Goal: Information Seeking & Learning: Compare options

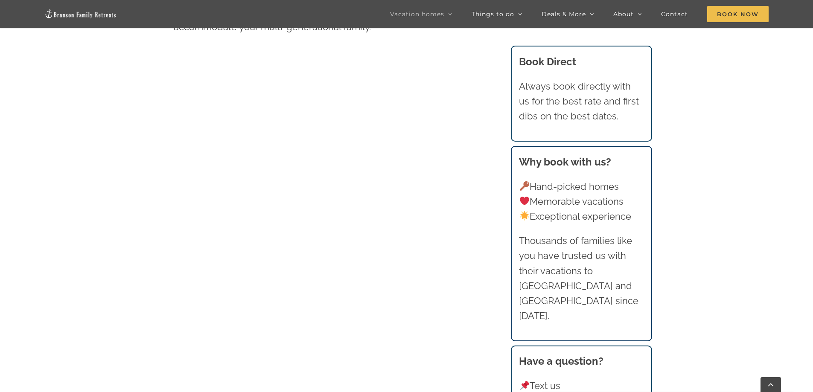
scroll to position [555, 0]
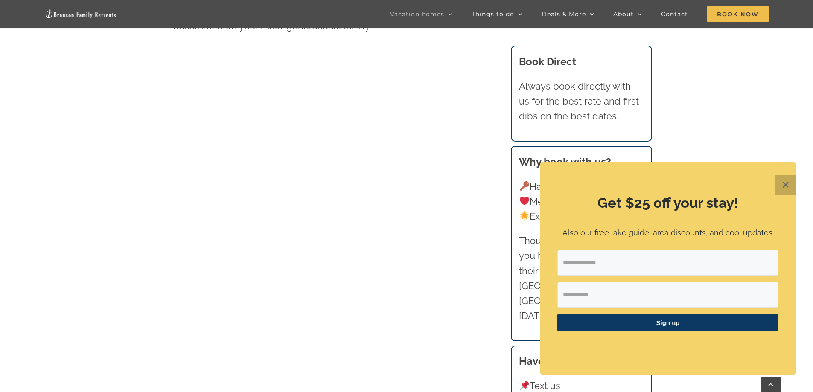
click at [787, 186] on button "✕" at bounding box center [786, 185] width 20 height 20
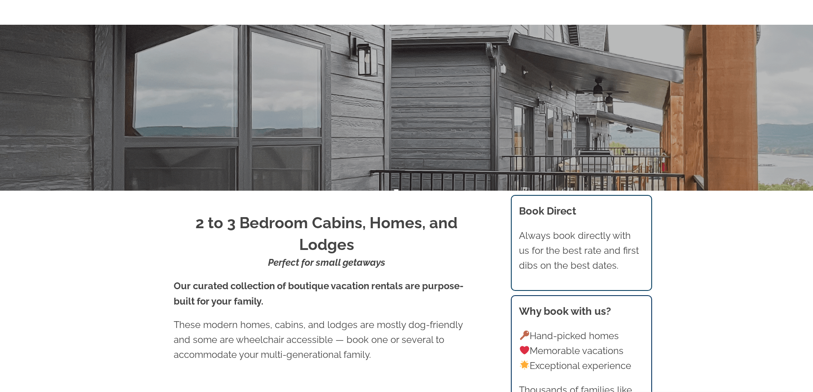
scroll to position [0, 0]
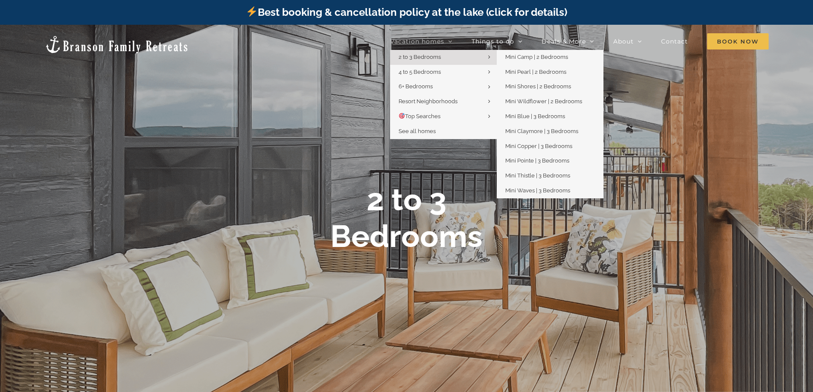
click at [446, 54] on link "2 to 3 Bedrooms" at bounding box center [443, 57] width 107 height 15
click at [554, 118] on span "Mini Blue | 3 Bedrooms" at bounding box center [536, 116] width 60 height 6
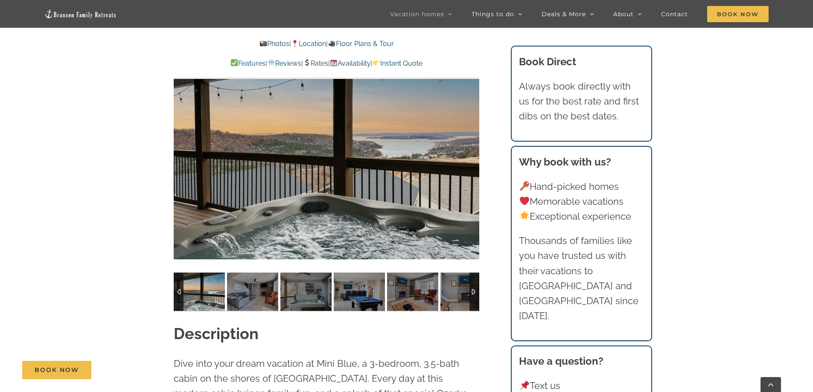
scroll to position [769, 0]
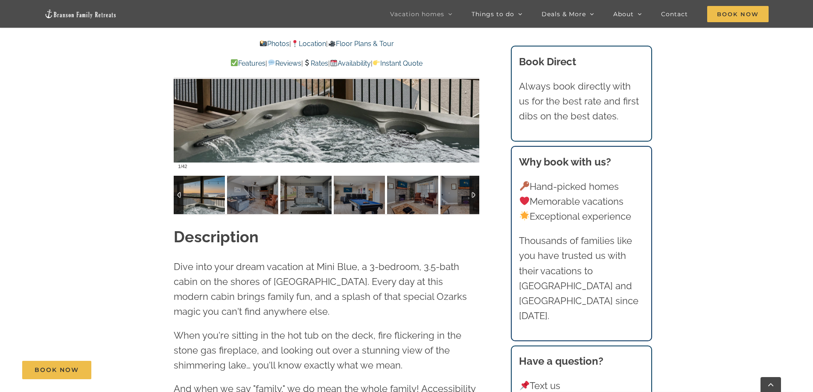
click at [201, 200] on img at bounding box center [199, 195] width 51 height 38
click at [209, 194] on img at bounding box center [199, 195] width 51 height 38
click at [209, 195] on img at bounding box center [199, 195] width 51 height 38
click at [354, 101] on div at bounding box center [327, 47] width 306 height 251
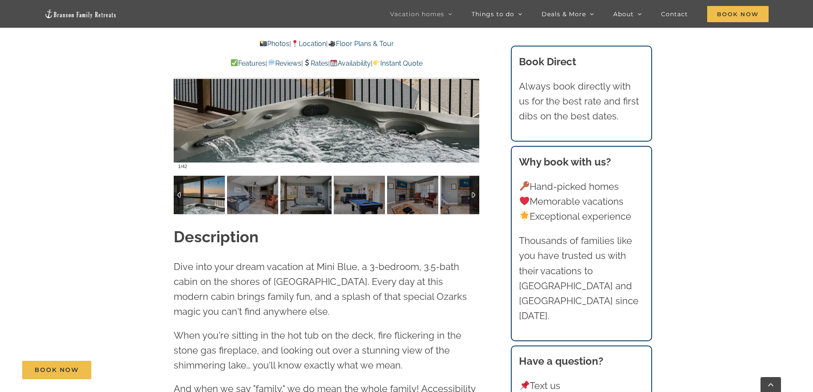
click at [213, 196] on img at bounding box center [199, 195] width 51 height 38
click at [179, 193] on div at bounding box center [179, 195] width 10 height 38
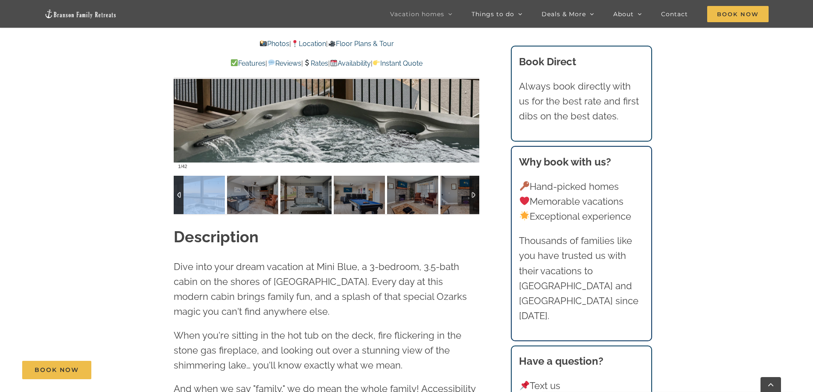
drag, startPoint x: 179, startPoint y: 193, endPoint x: 186, endPoint y: 194, distance: 7.3
click at [182, 193] on div at bounding box center [179, 195] width 10 height 38
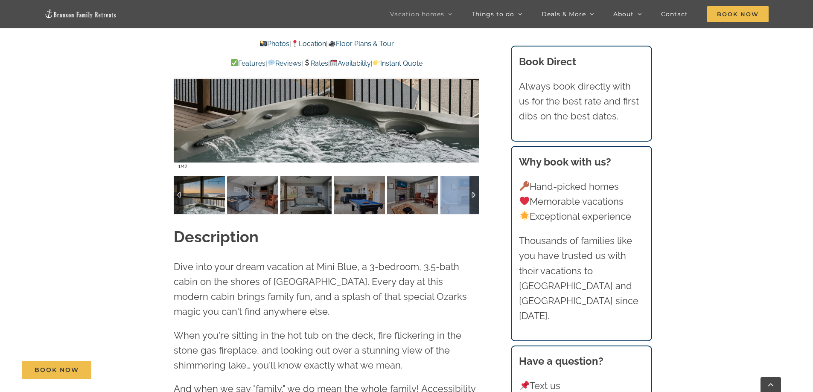
click at [464, 196] on div at bounding box center [327, 195] width 306 height 38
click at [457, 195] on img at bounding box center [466, 195] width 51 height 38
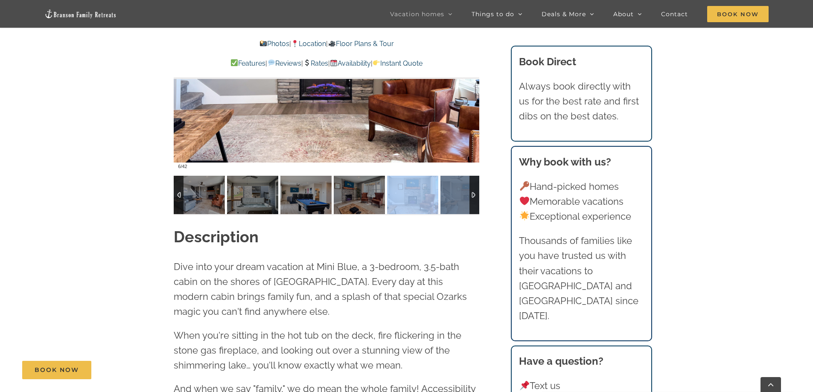
click at [439, 195] on img at bounding box center [412, 195] width 51 height 38
click at [457, 195] on img at bounding box center [466, 195] width 51 height 38
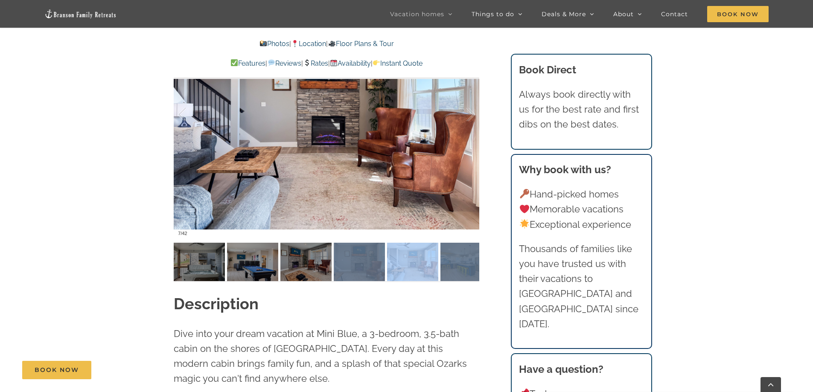
scroll to position [598, 0]
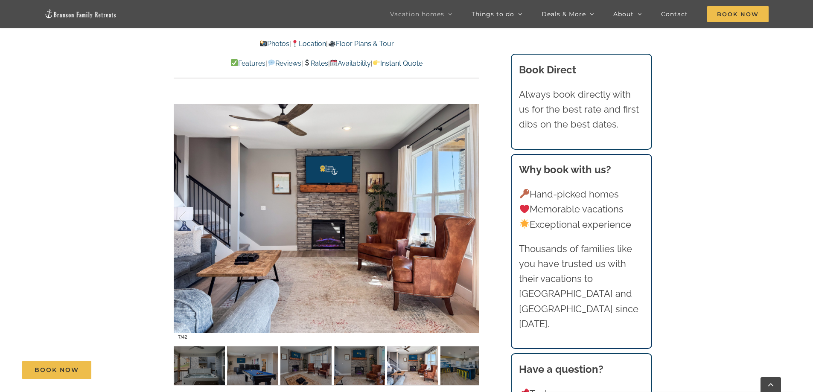
click at [178, 363] on div "Book Now" at bounding box center [413, 370] width 782 height 18
click at [244, 365] on div "Book Now" at bounding box center [413, 370] width 782 height 18
click at [312, 364] on div "Book Now" at bounding box center [413, 370] width 782 height 18
click at [382, 231] on div at bounding box center [327, 218] width 306 height 251
click at [324, 219] on link at bounding box center [327, 219] width 34 height 34
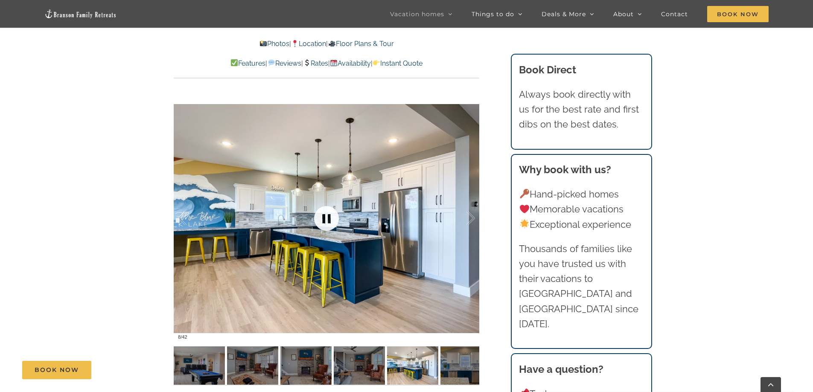
click at [327, 218] on link at bounding box center [327, 219] width 34 height 34
click at [326, 216] on link at bounding box center [327, 219] width 34 height 34
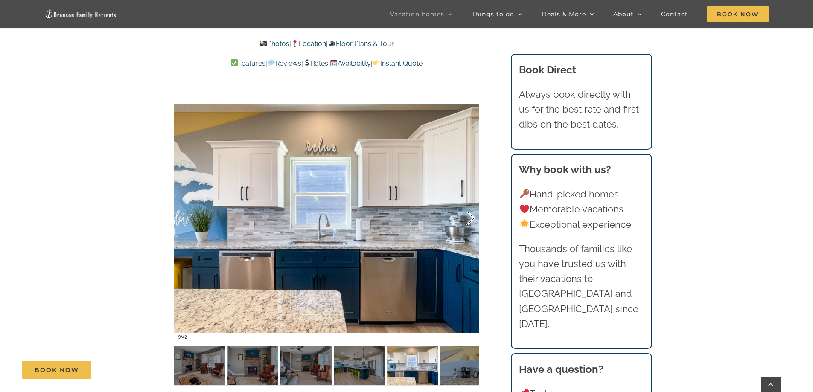
click at [473, 216] on div at bounding box center [462, 218] width 26 height 53
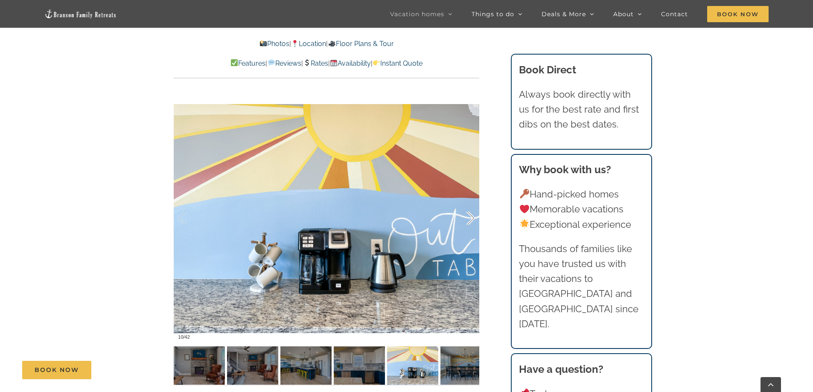
click at [473, 216] on div at bounding box center [462, 218] width 26 height 53
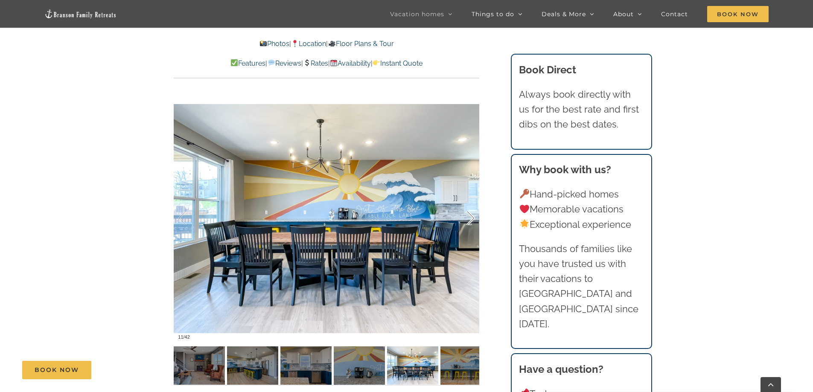
click at [473, 216] on div at bounding box center [462, 218] width 26 height 53
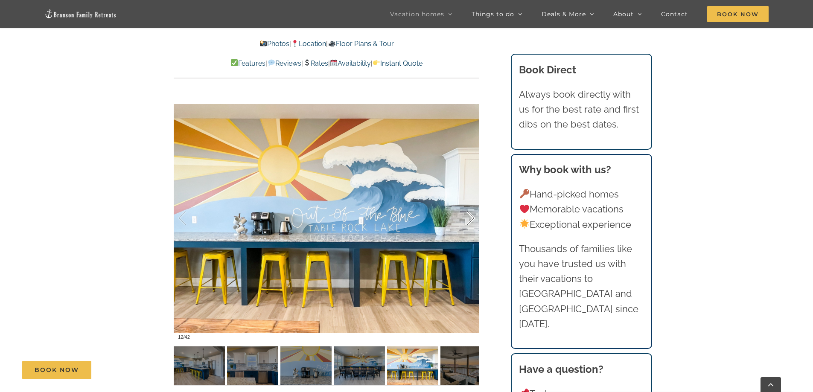
click at [473, 216] on div at bounding box center [462, 218] width 26 height 53
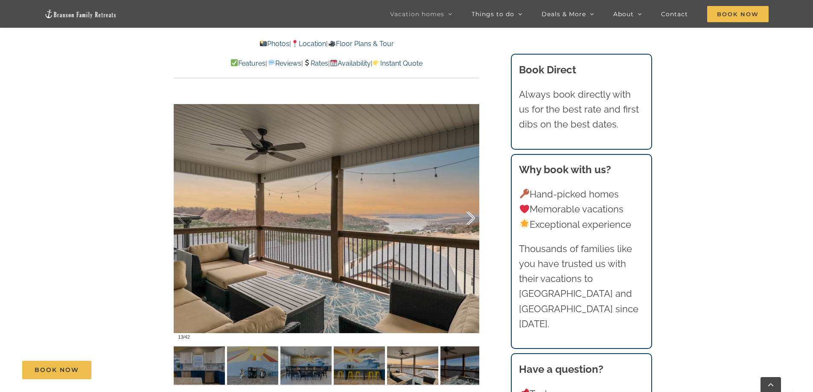
click at [473, 216] on div at bounding box center [462, 218] width 26 height 53
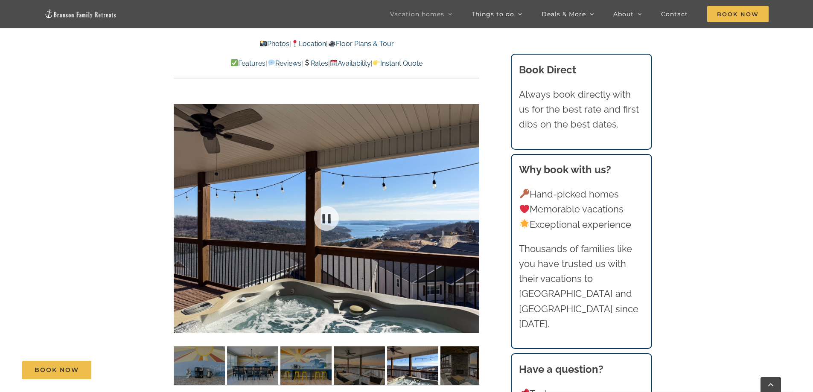
click at [473, 216] on div at bounding box center [327, 218] width 306 height 251
click at [473, 216] on div at bounding box center [462, 218] width 26 height 53
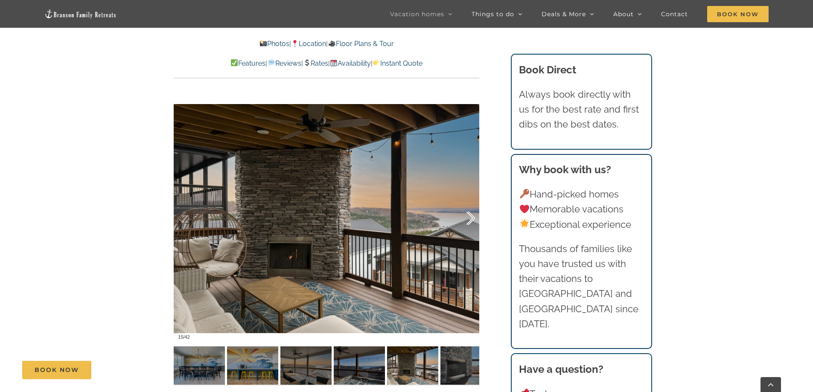
click at [473, 216] on div at bounding box center [462, 218] width 26 height 53
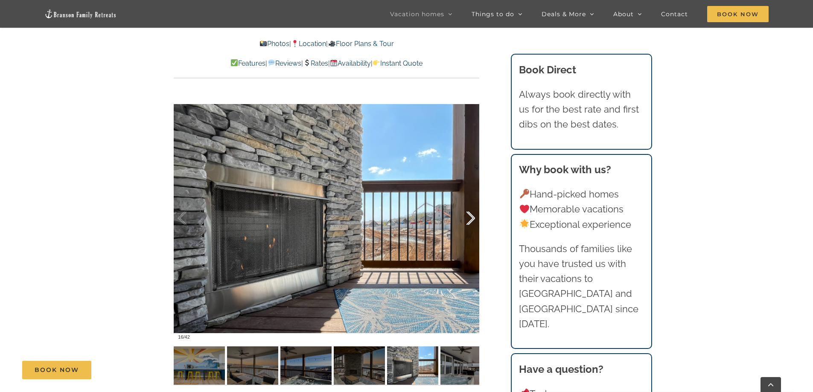
click at [473, 216] on div at bounding box center [462, 218] width 26 height 53
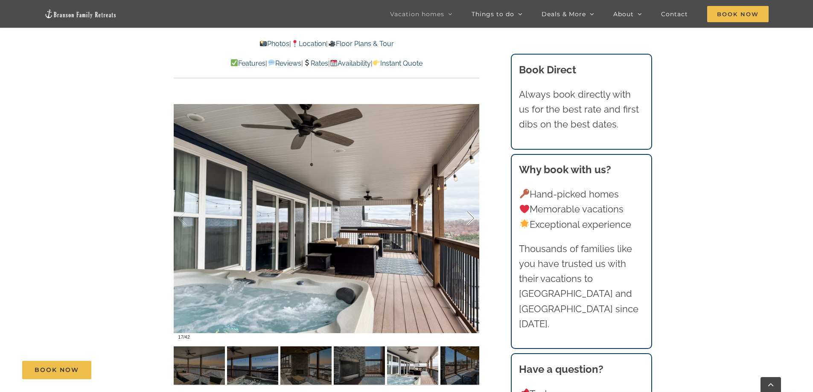
click at [473, 216] on div at bounding box center [462, 218] width 26 height 53
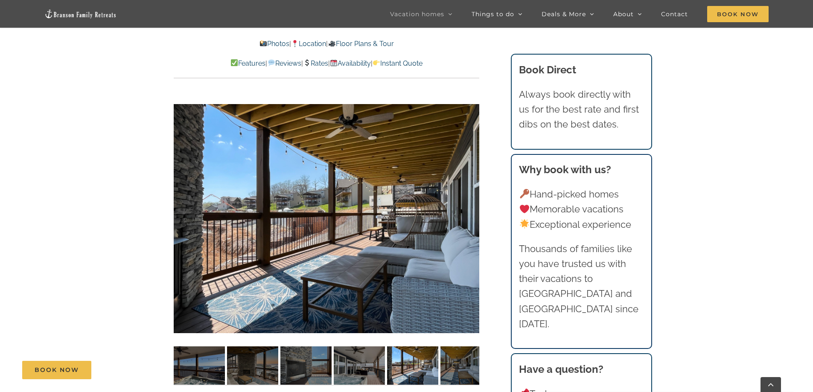
click at [473, 216] on div "18 / 42" at bounding box center [327, 218] width 306 height 251
click at [471, 216] on div at bounding box center [462, 218] width 26 height 53
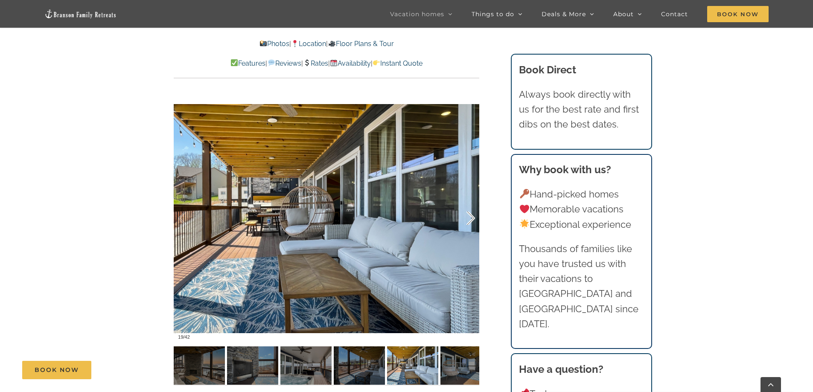
click at [471, 216] on div at bounding box center [462, 218] width 26 height 53
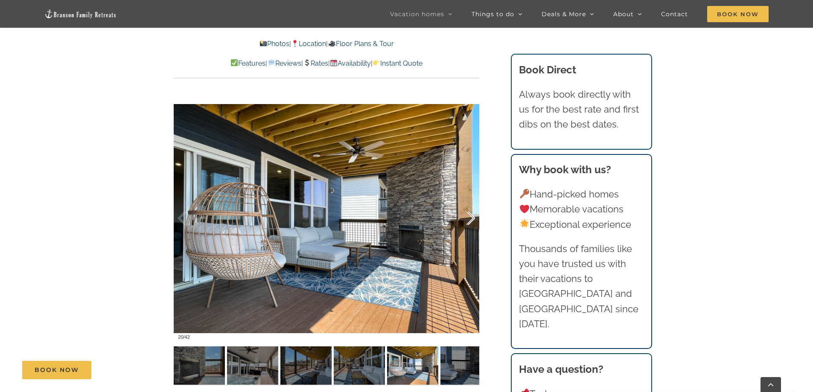
click at [471, 216] on div at bounding box center [462, 218] width 26 height 53
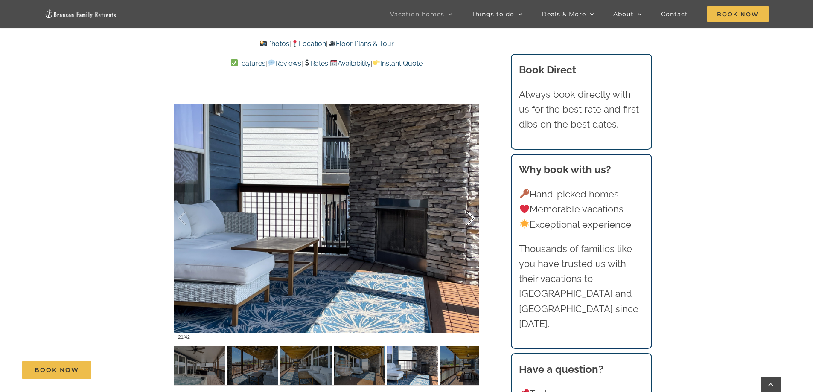
click at [471, 216] on div at bounding box center [462, 218] width 26 height 53
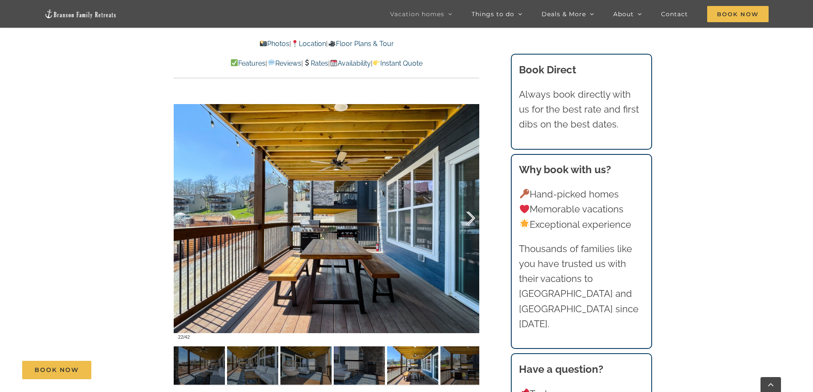
click at [471, 216] on div at bounding box center [462, 218] width 26 height 53
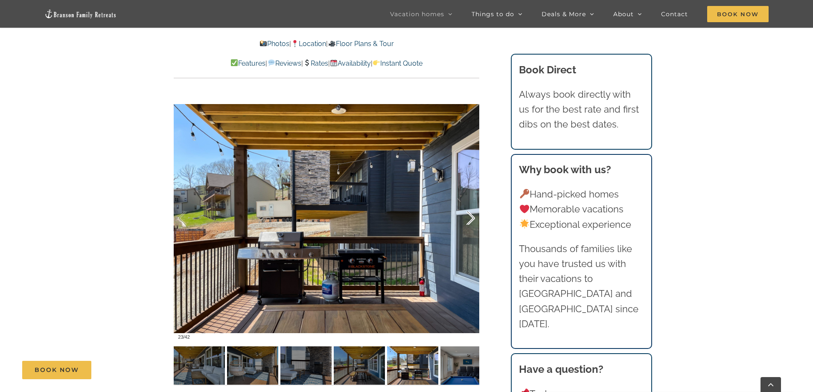
click at [471, 216] on div at bounding box center [462, 218] width 26 height 53
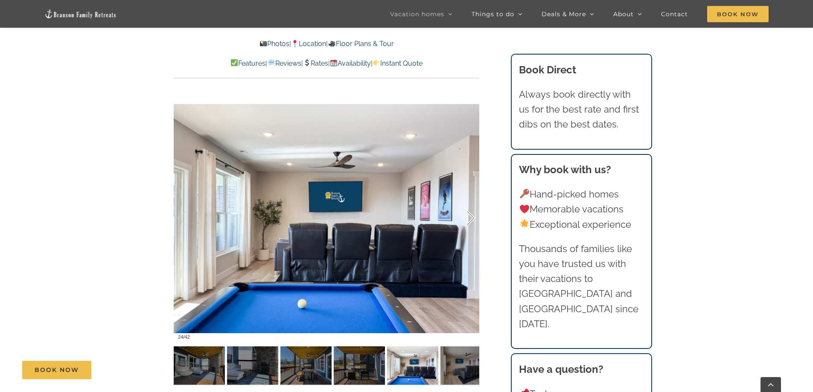
click at [471, 216] on div at bounding box center [462, 218] width 26 height 53
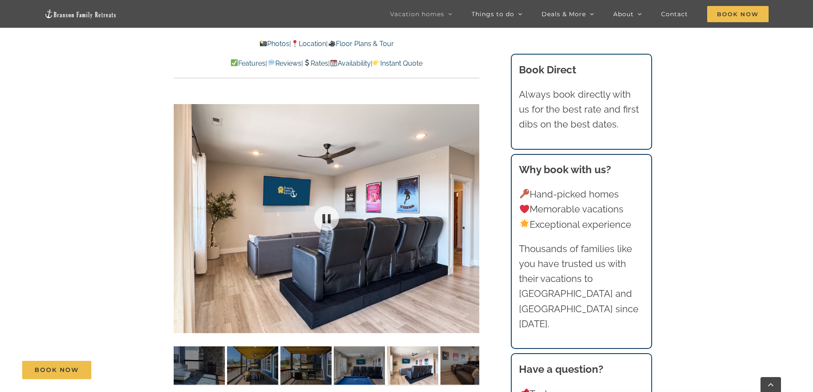
click at [468, 220] on div at bounding box center [327, 218] width 306 height 251
click at [469, 218] on div at bounding box center [462, 218] width 26 height 53
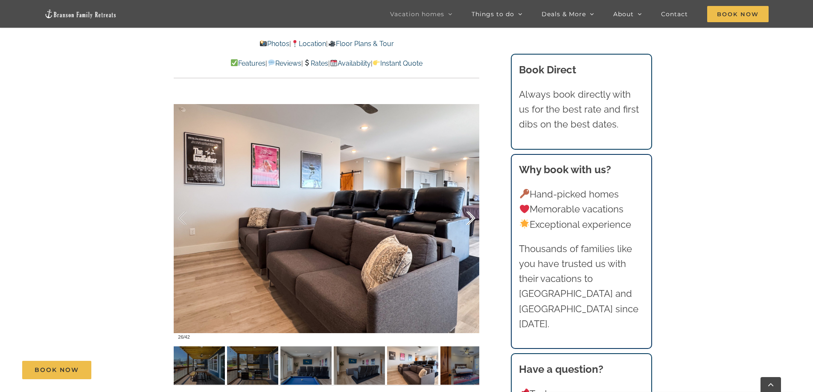
click at [469, 218] on div at bounding box center [462, 218] width 26 height 53
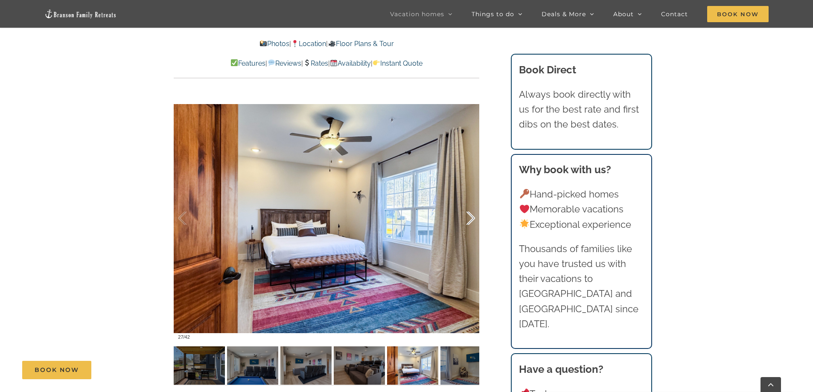
click at [469, 218] on div at bounding box center [462, 218] width 26 height 53
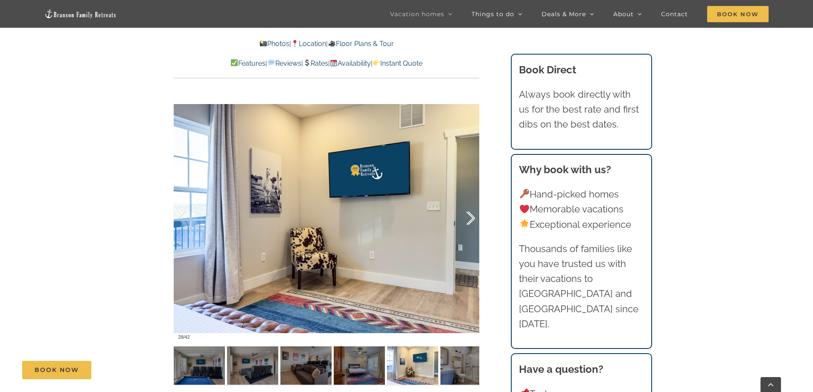
click at [469, 218] on div at bounding box center [462, 218] width 26 height 53
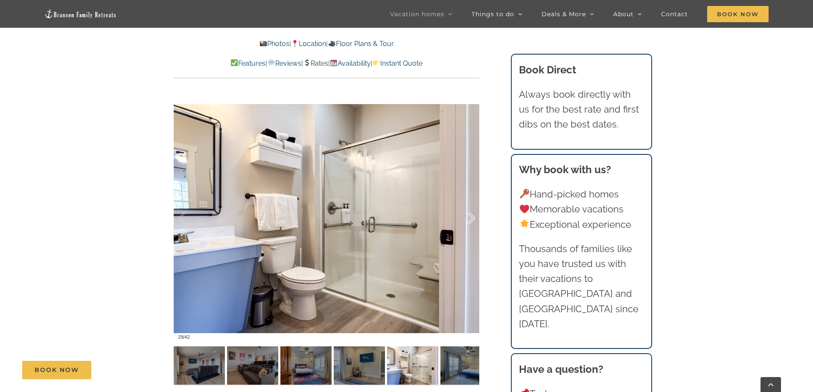
click at [469, 218] on div at bounding box center [462, 218] width 26 height 53
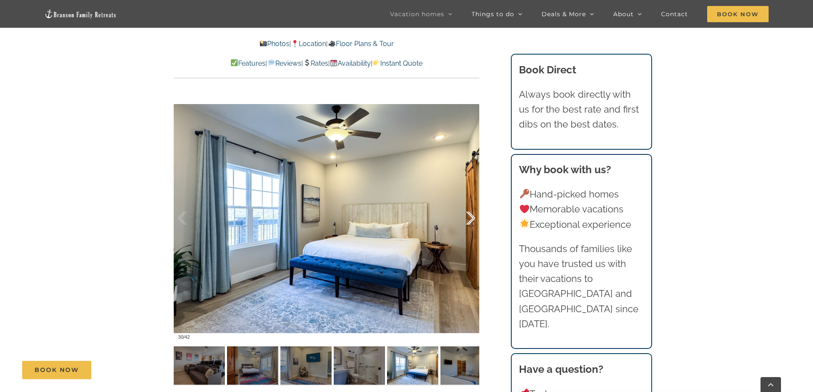
click at [469, 218] on div at bounding box center [462, 218] width 26 height 53
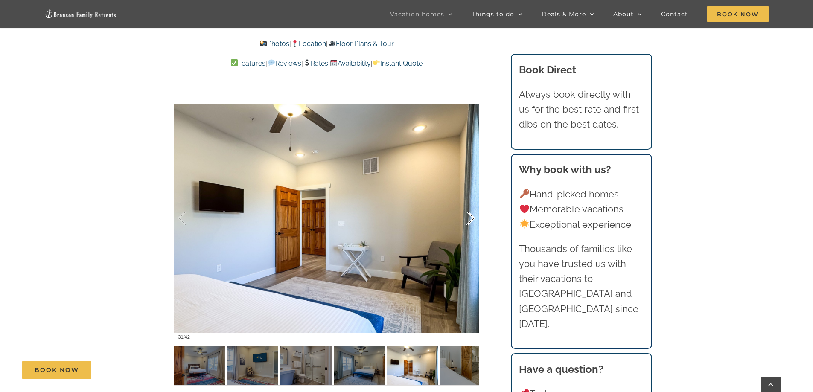
click at [469, 218] on div at bounding box center [462, 218] width 26 height 53
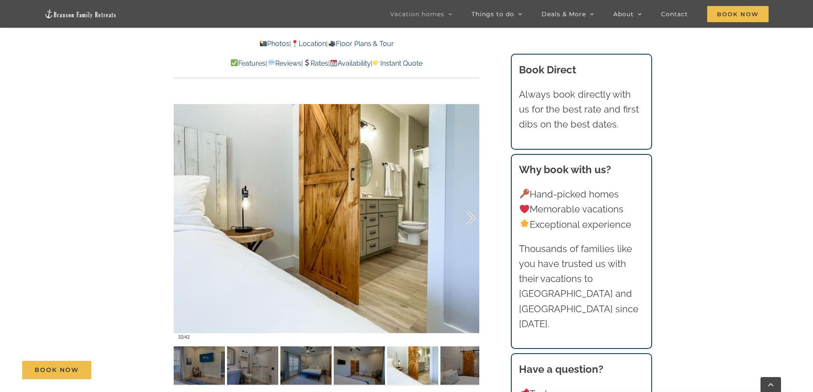
click at [469, 218] on div at bounding box center [462, 218] width 26 height 53
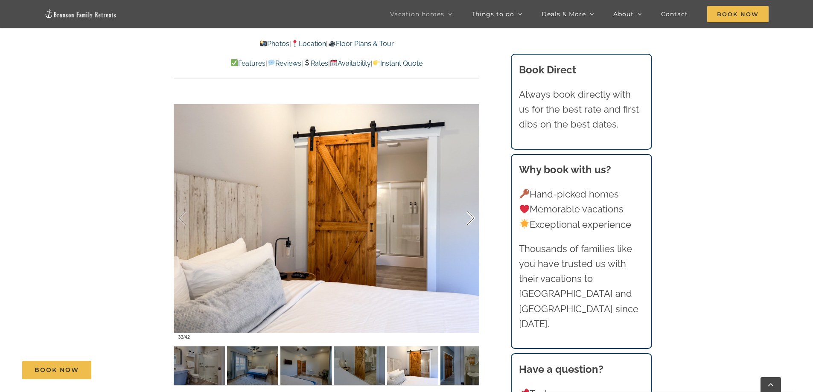
click at [469, 218] on div at bounding box center [462, 218] width 26 height 53
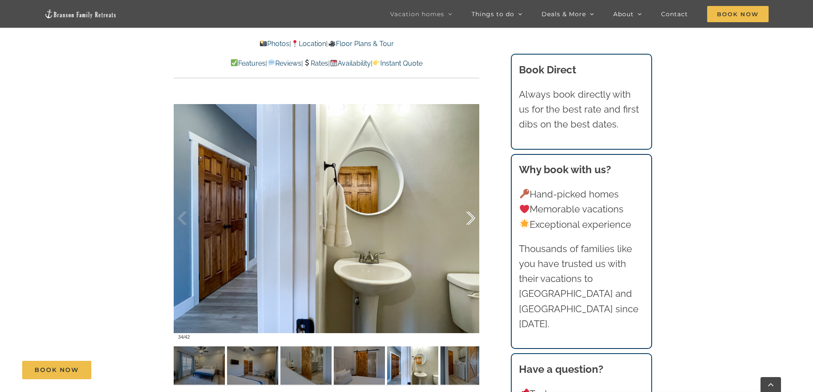
click at [469, 218] on div at bounding box center [462, 218] width 26 height 53
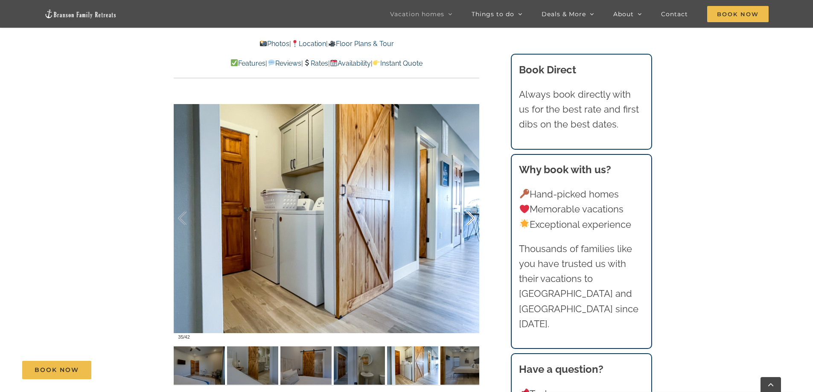
click at [469, 218] on div at bounding box center [462, 218] width 26 height 53
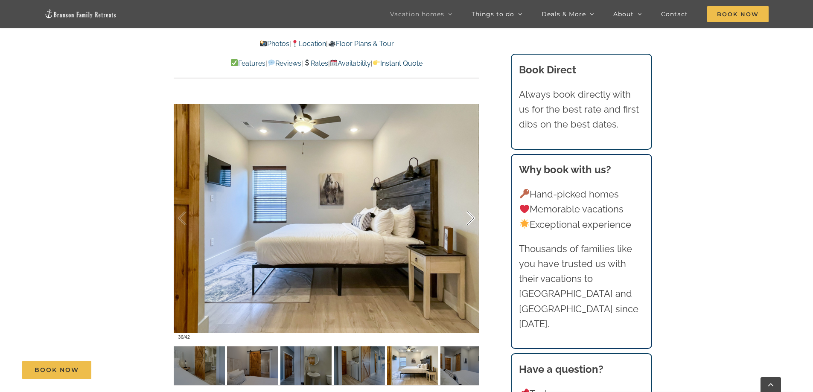
click at [469, 218] on div at bounding box center [462, 218] width 26 height 53
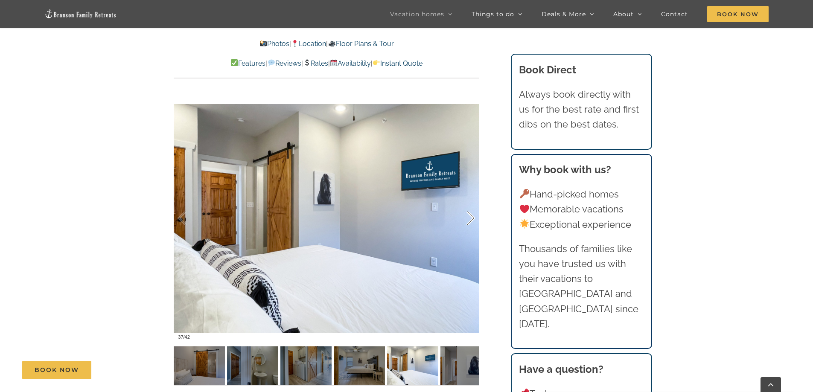
click at [469, 218] on div at bounding box center [462, 218] width 26 height 53
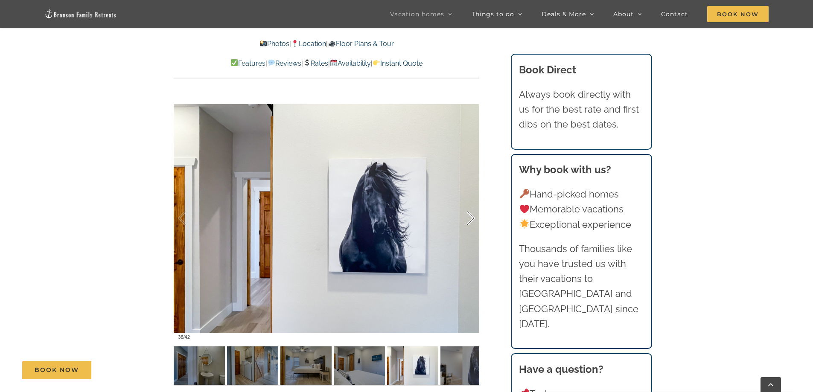
click at [469, 218] on div at bounding box center [462, 218] width 26 height 53
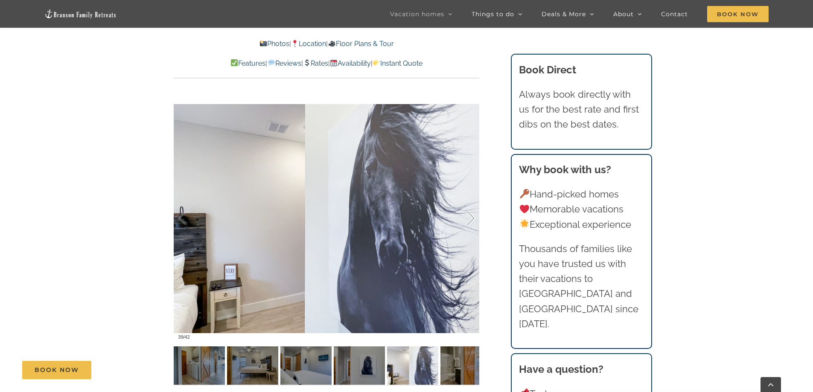
click at [469, 218] on div at bounding box center [462, 218] width 26 height 53
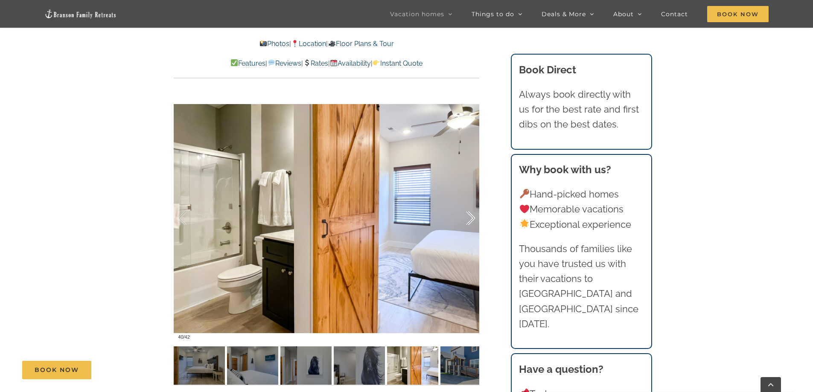
click at [469, 218] on div at bounding box center [462, 218] width 26 height 53
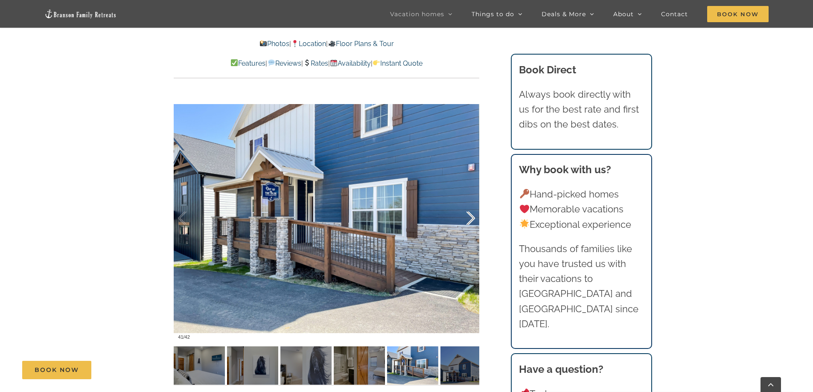
click at [469, 218] on div at bounding box center [462, 218] width 26 height 53
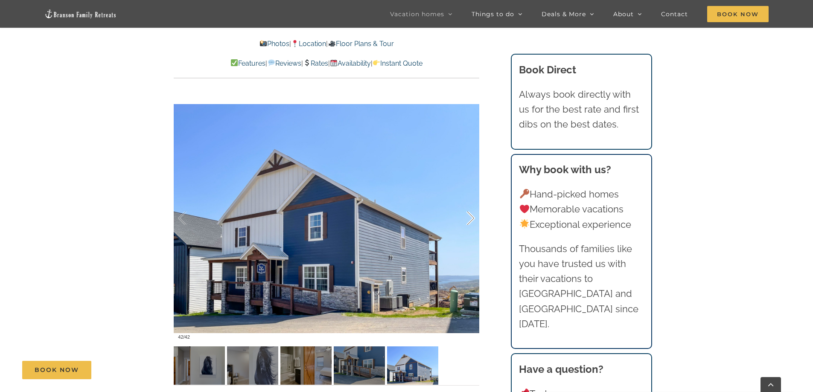
click at [469, 218] on div at bounding box center [462, 218] width 26 height 53
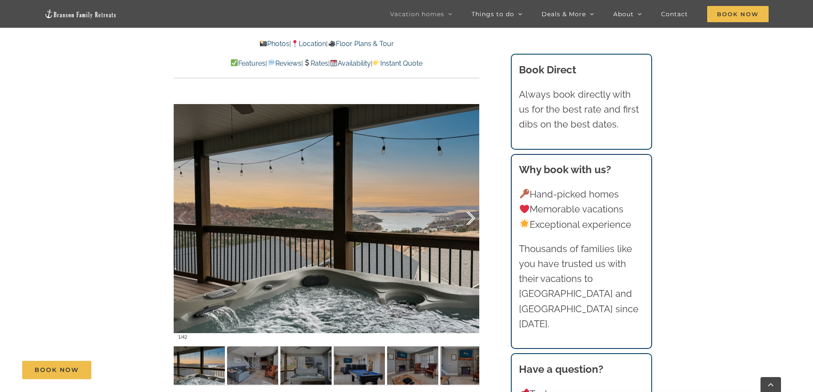
click at [469, 218] on div at bounding box center [462, 218] width 26 height 53
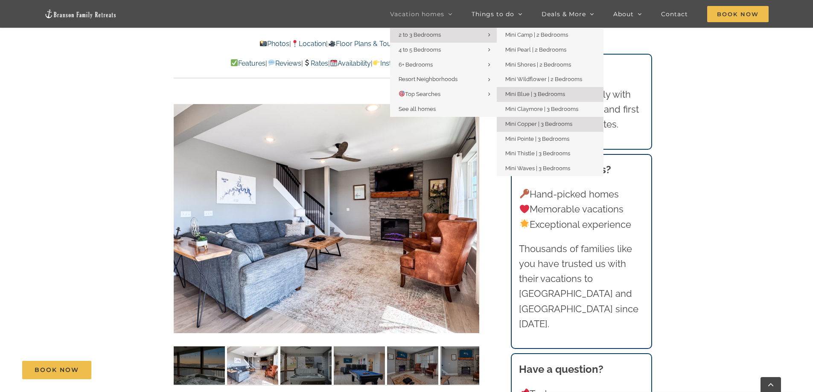
click at [557, 123] on span "Mini Copper | 3 Bedrooms" at bounding box center [539, 124] width 67 height 6
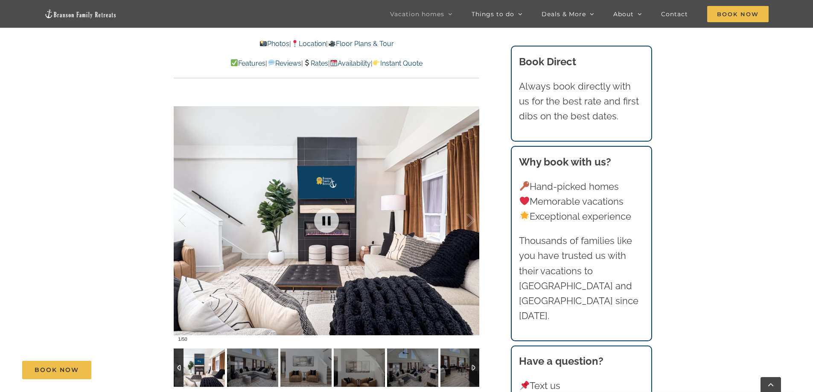
scroll to position [683, 0]
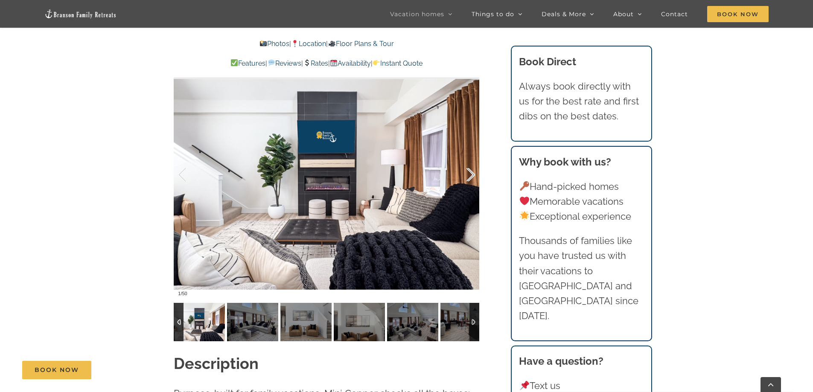
click at [470, 174] on div at bounding box center [462, 175] width 26 height 53
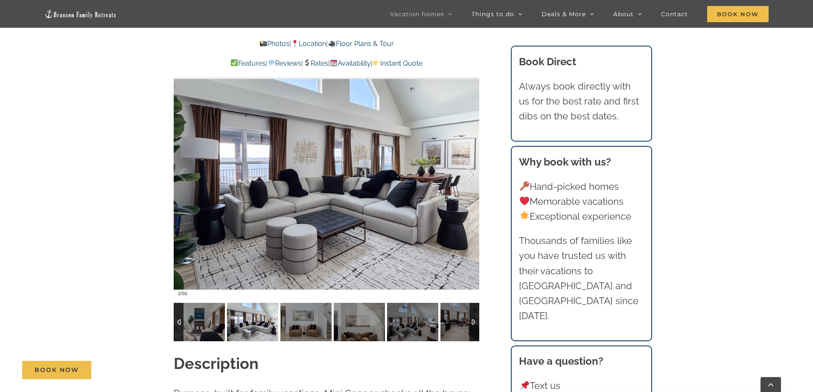
click at [470, 174] on div at bounding box center [462, 175] width 26 height 53
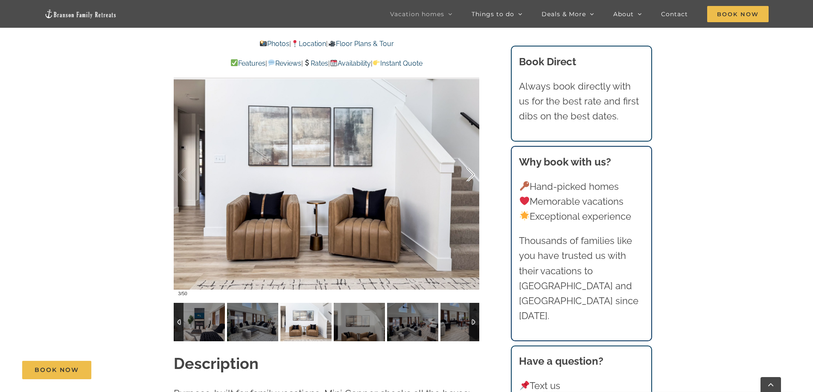
click at [470, 174] on div at bounding box center [462, 175] width 26 height 53
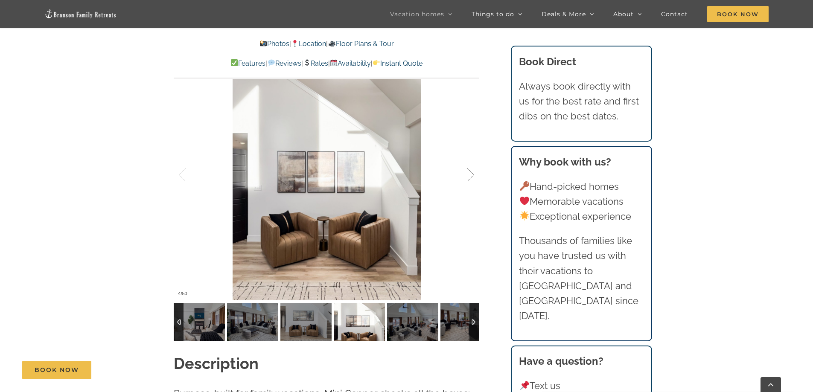
click at [470, 174] on div at bounding box center [462, 175] width 26 height 53
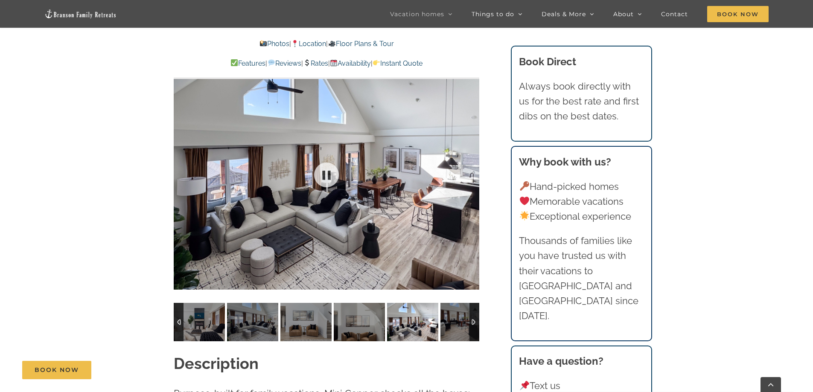
click at [470, 174] on div at bounding box center [327, 175] width 306 height 251
click at [472, 176] on div at bounding box center [462, 175] width 26 height 53
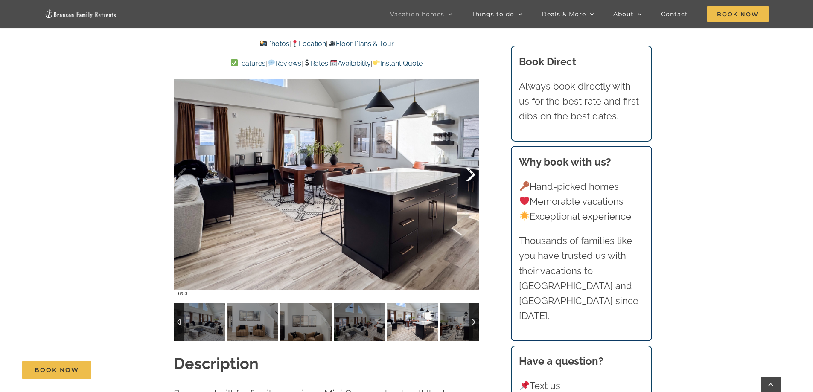
click at [472, 176] on div at bounding box center [462, 175] width 26 height 53
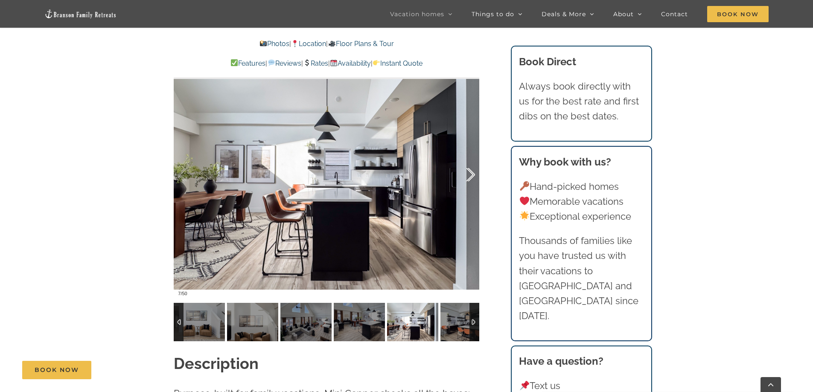
click at [472, 176] on div at bounding box center [462, 175] width 26 height 53
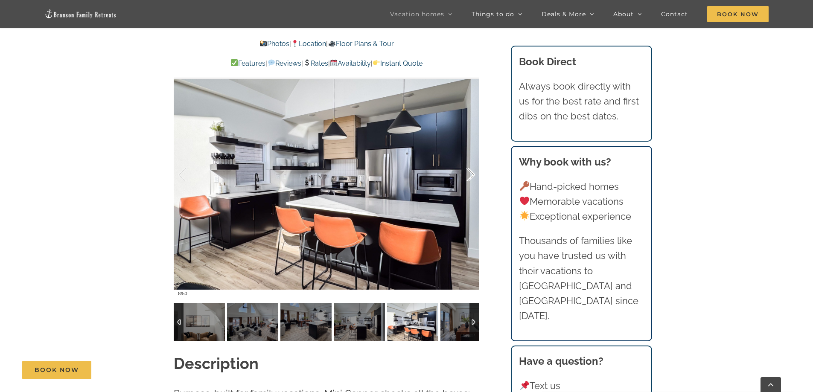
click at [472, 176] on div at bounding box center [462, 175] width 26 height 53
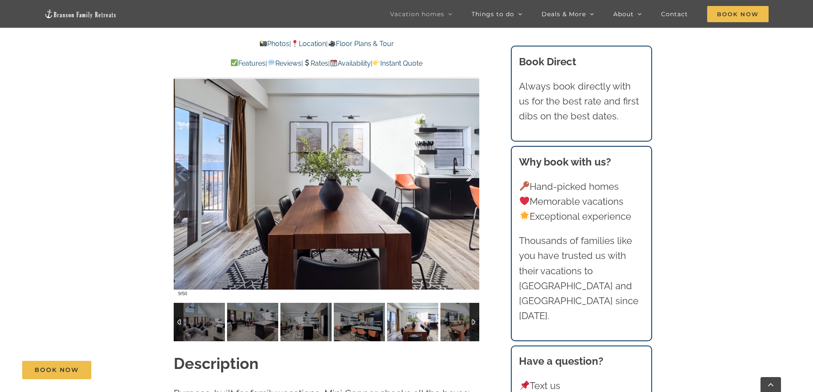
click at [472, 176] on div at bounding box center [462, 175] width 26 height 53
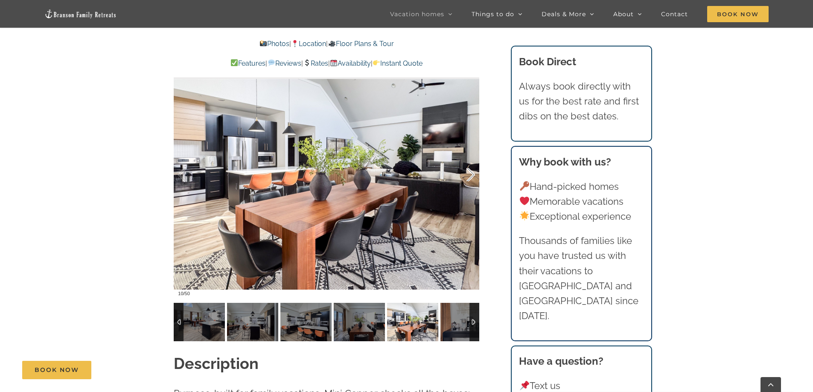
click at [472, 176] on div at bounding box center [462, 175] width 26 height 53
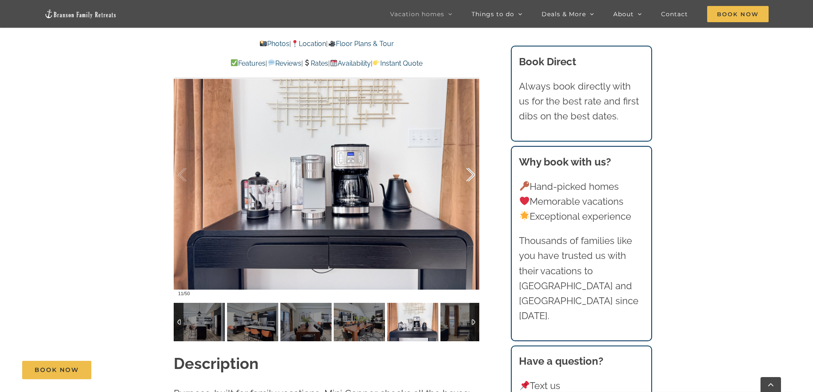
click at [472, 176] on div at bounding box center [462, 175] width 26 height 53
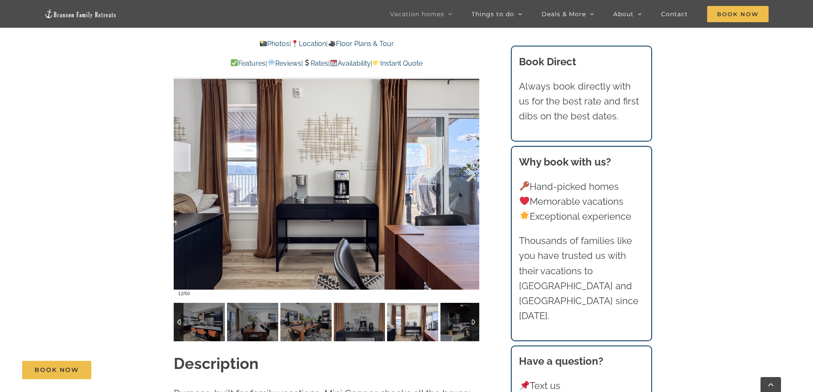
click at [472, 176] on div at bounding box center [462, 175] width 26 height 53
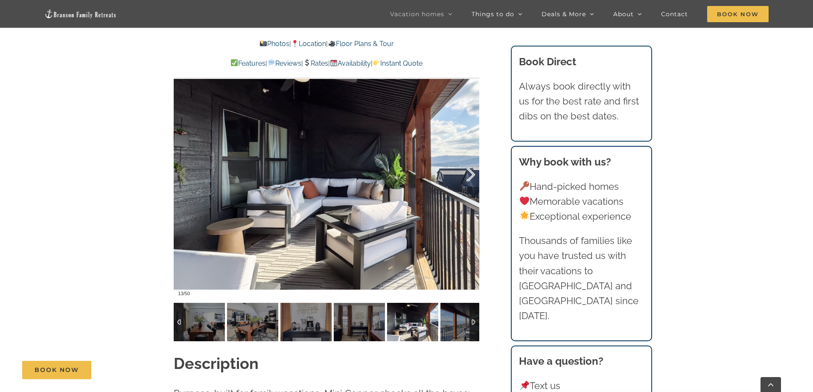
click at [472, 176] on div at bounding box center [462, 175] width 26 height 53
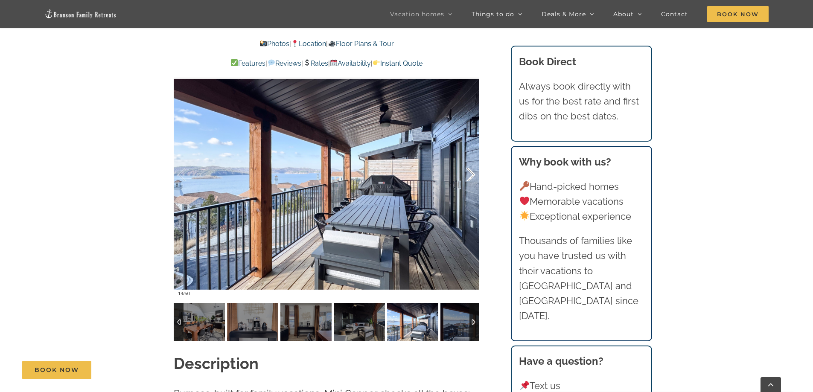
click at [472, 176] on div at bounding box center [462, 175] width 26 height 53
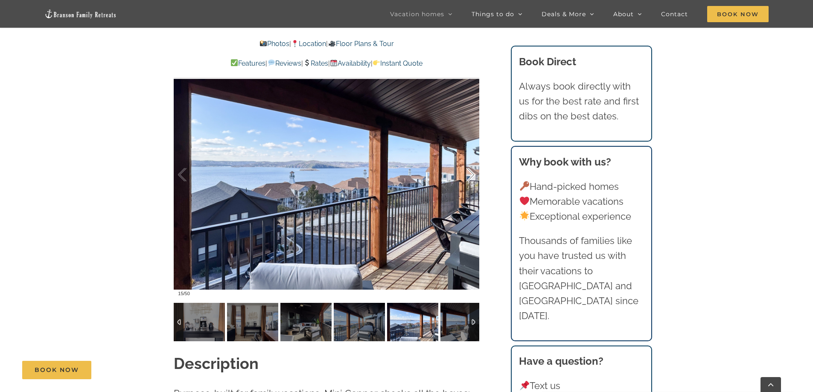
click at [472, 176] on div at bounding box center [462, 175] width 26 height 53
